Goal: Task Accomplishment & Management: Use online tool/utility

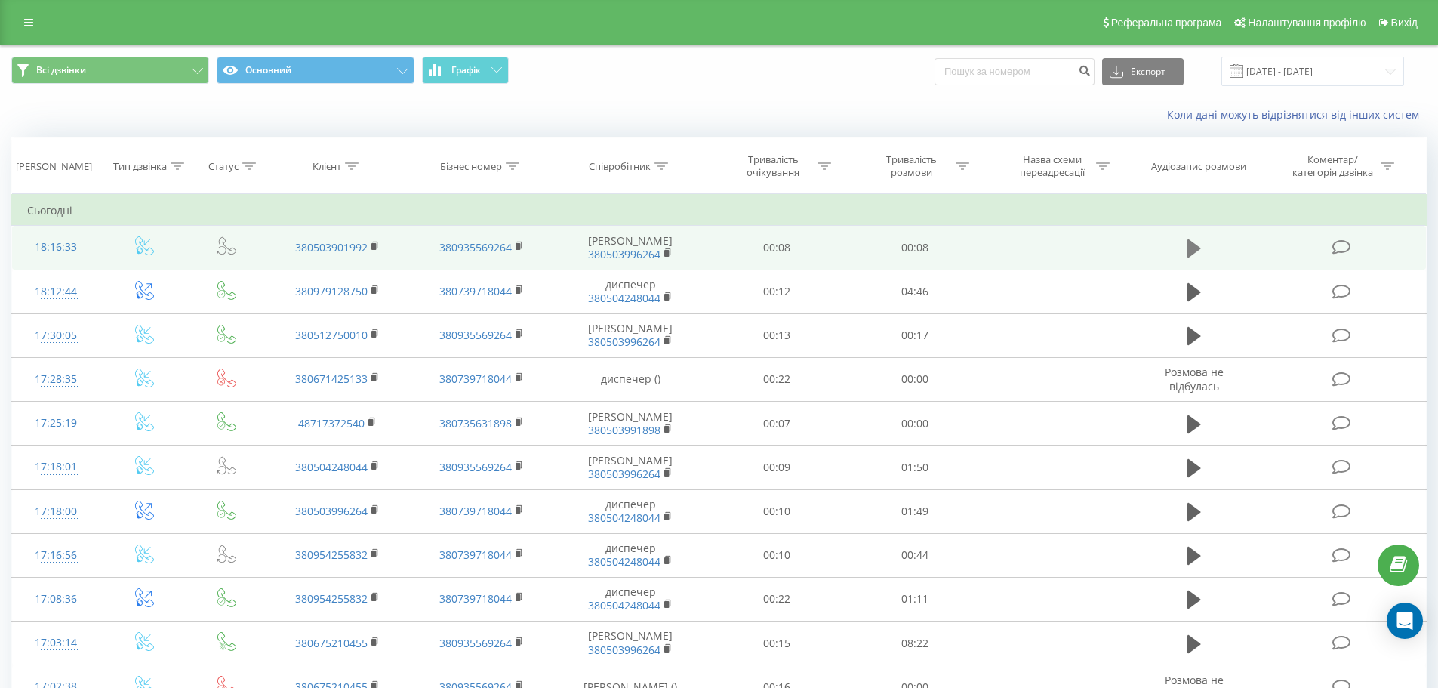
click at [1196, 259] on icon at bounding box center [1194, 248] width 14 height 21
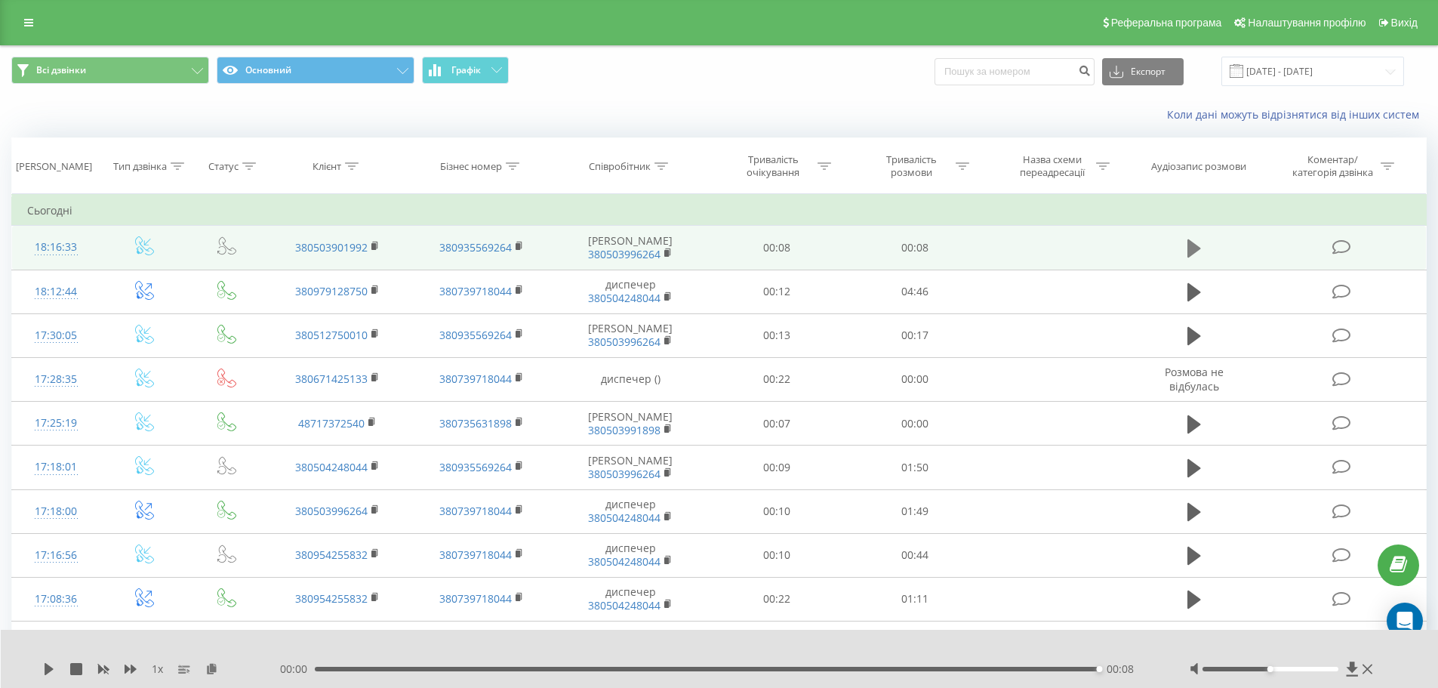
click at [1191, 247] on icon at bounding box center [1194, 248] width 14 height 21
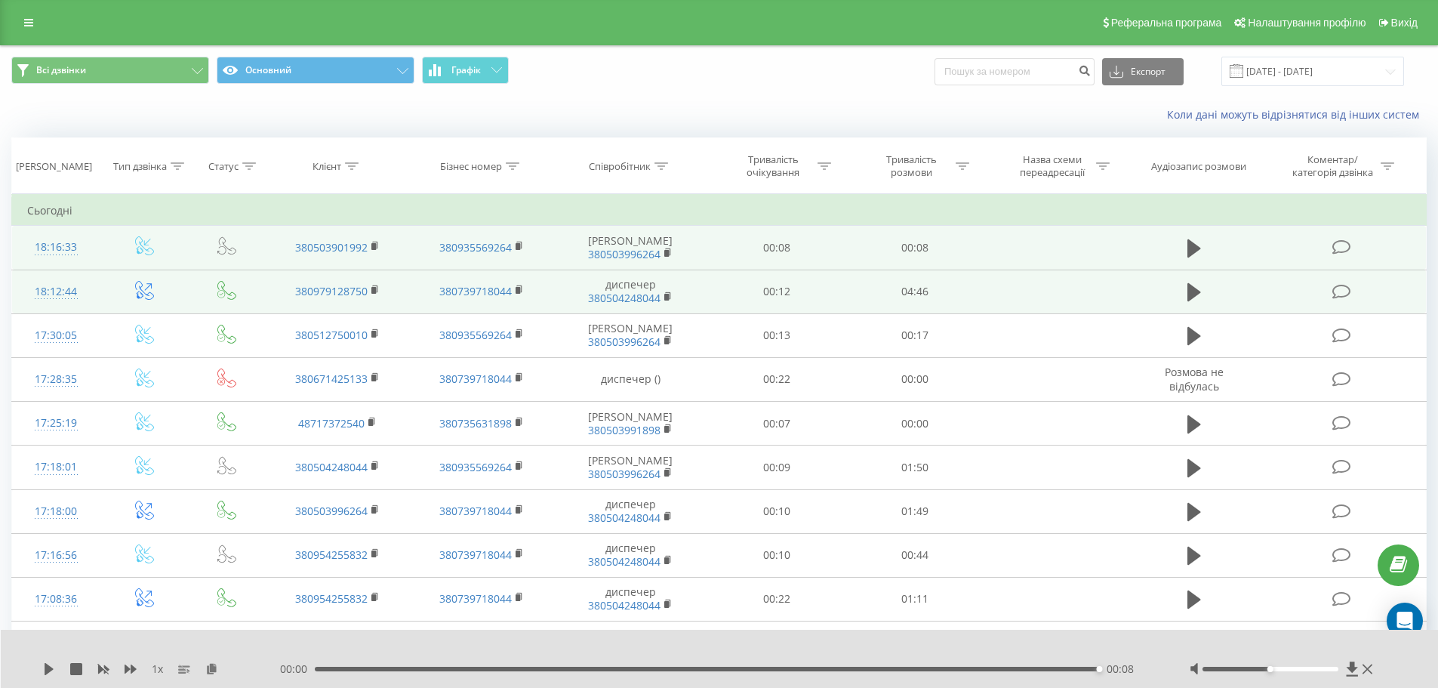
click at [675, 305] on span "380504248044" at bounding box center [630, 298] width 125 height 14
click at [1186, 303] on button at bounding box center [1194, 292] width 23 height 23
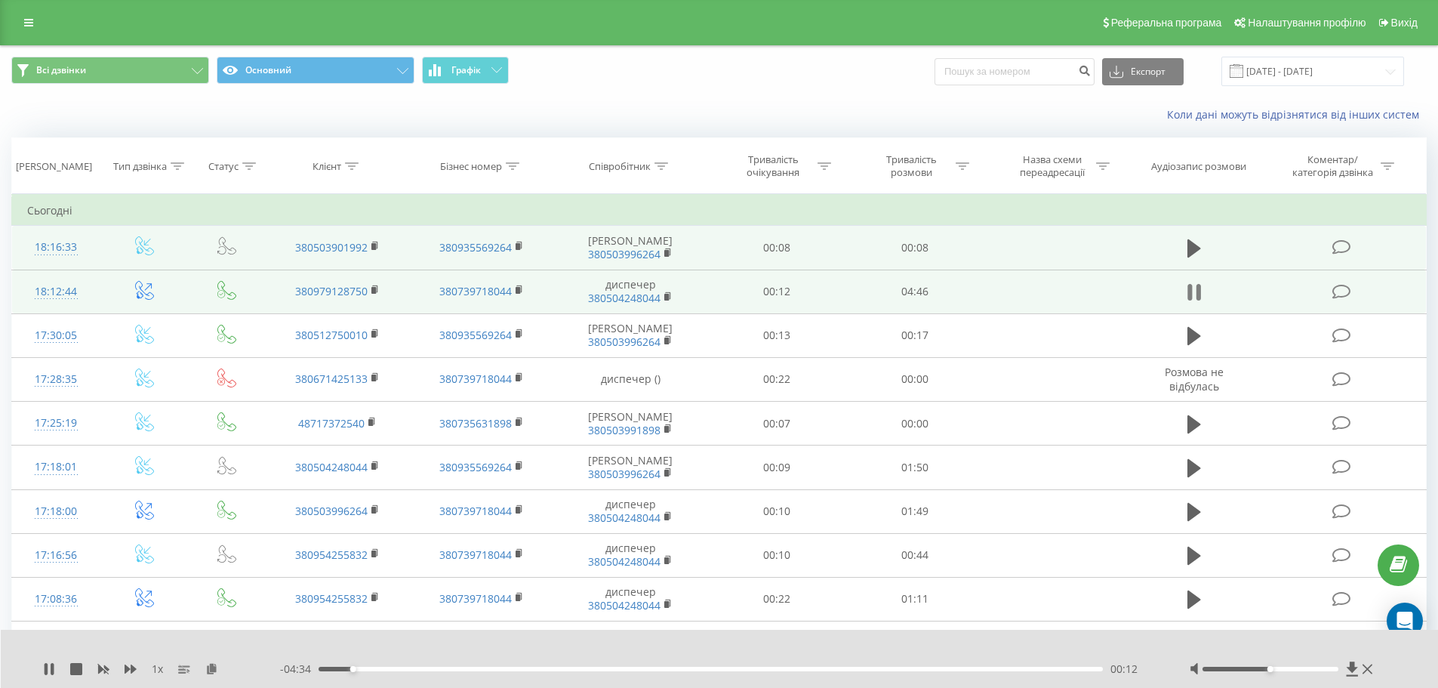
click at [1190, 303] on icon at bounding box center [1194, 292] width 14 height 21
click at [1195, 259] on icon at bounding box center [1194, 248] width 14 height 21
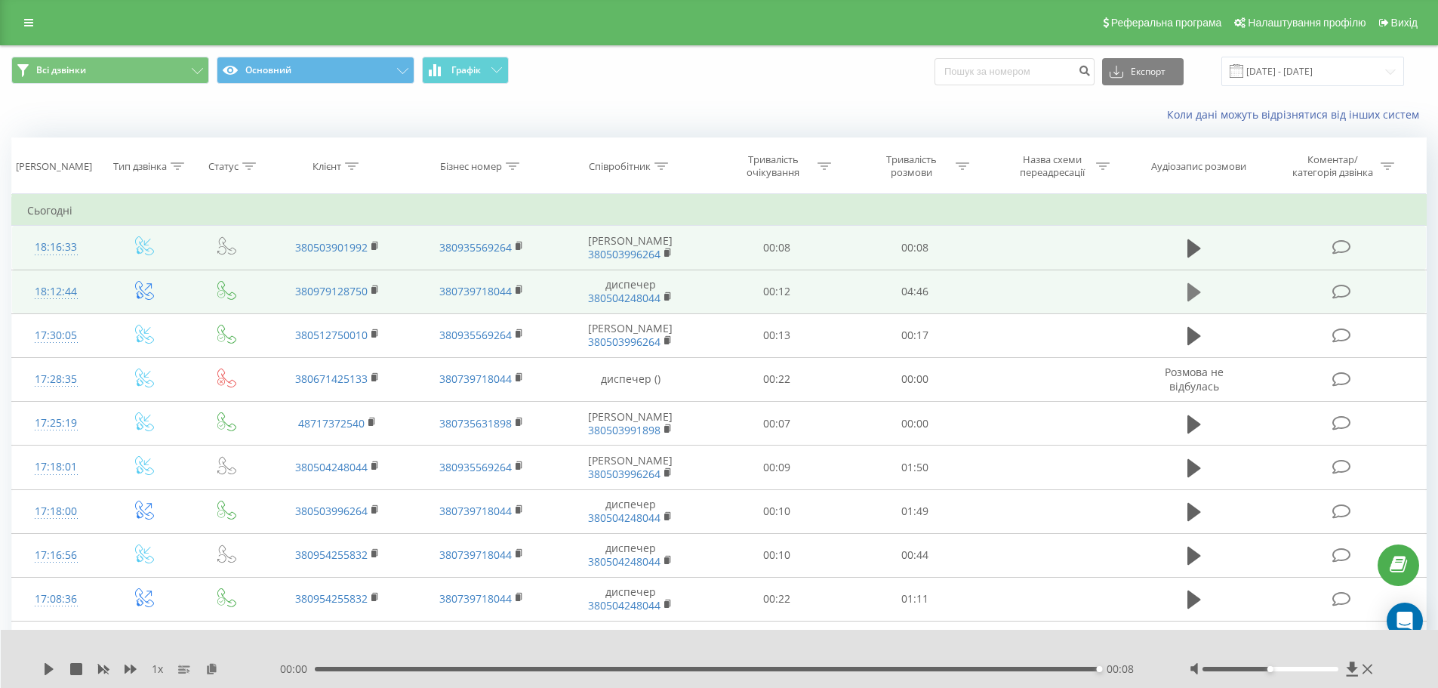
click at [1191, 301] on icon at bounding box center [1194, 292] width 14 height 18
